Goal: Task Accomplishment & Management: Use online tool/utility

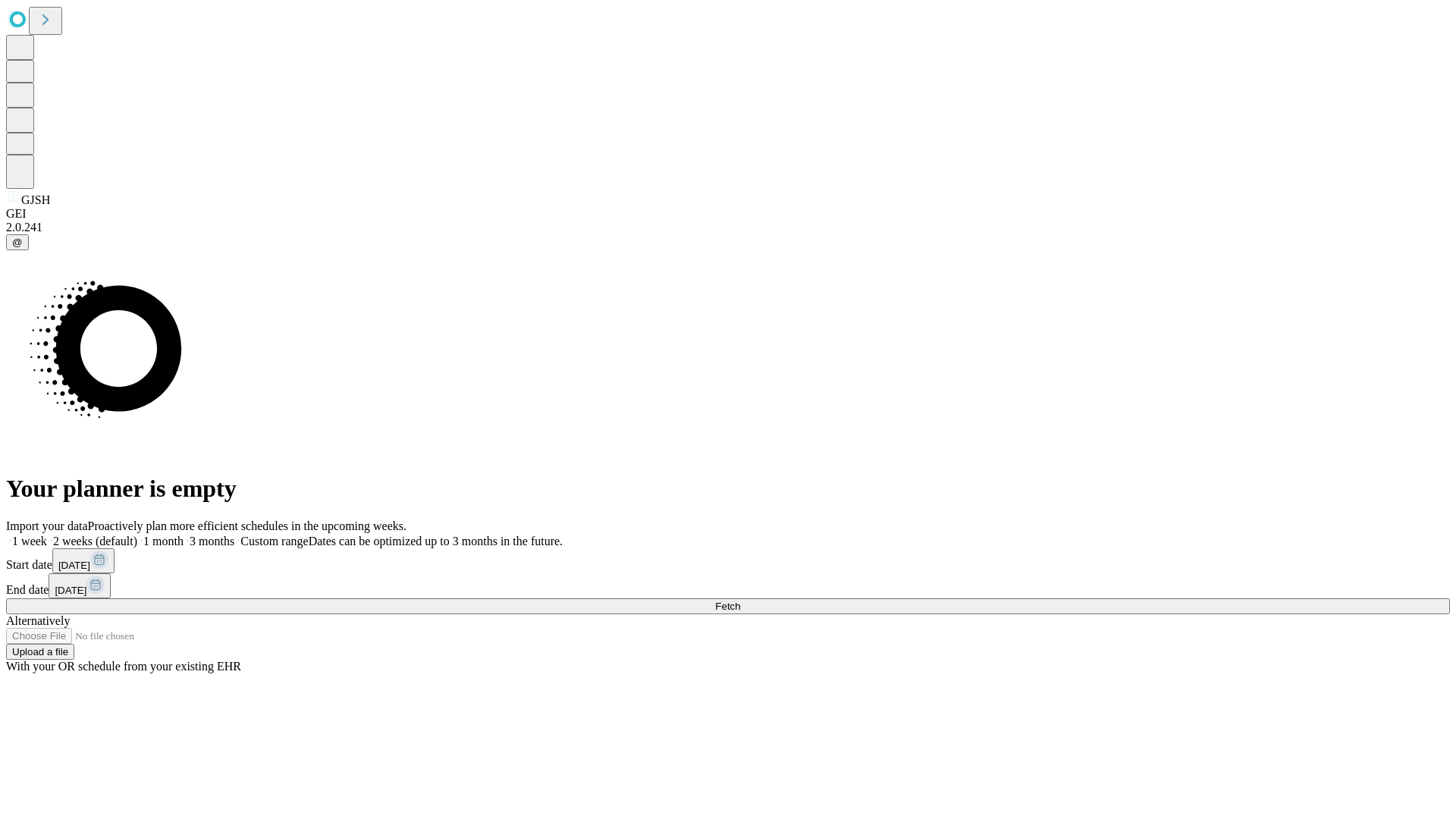
click at [741, 600] on span "Fetch" at bounding box center [727, 606] width 25 height 11
